Goal: Navigation & Orientation: Find specific page/section

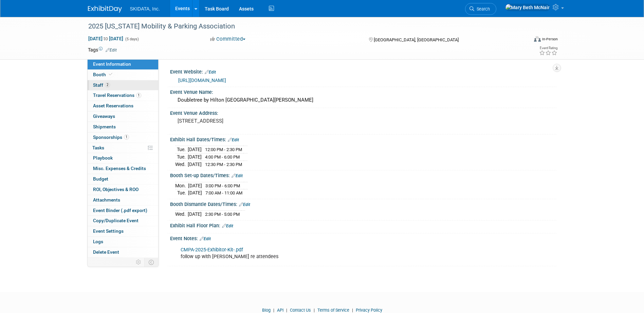
click at [95, 87] on span "Staff 2" at bounding box center [101, 84] width 17 height 5
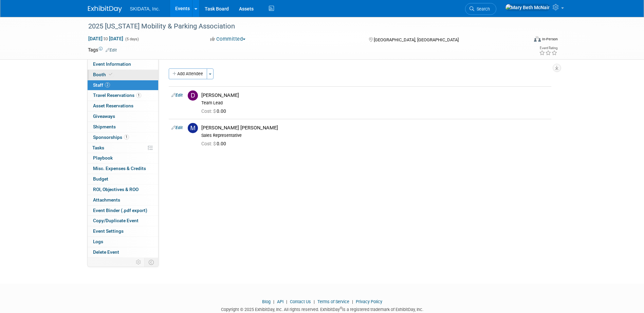
click at [101, 78] on link "Booth" at bounding box center [123, 75] width 71 height 10
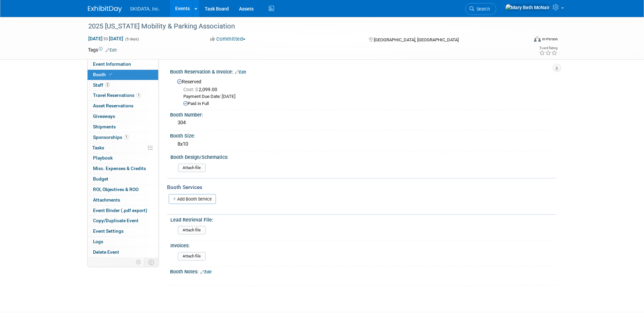
click at [158, 51] on td at bounding box center [297, 49] width 361 height 7
click at [182, 13] on link "Events" at bounding box center [182, 8] width 25 height 17
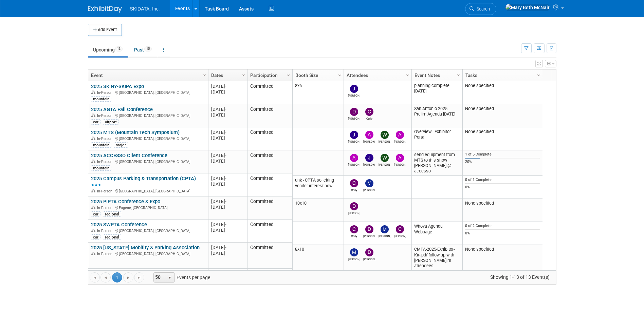
click at [101, 50] on link "Upcoming 13" at bounding box center [108, 49] width 40 height 13
